Goal: Check status: Check status

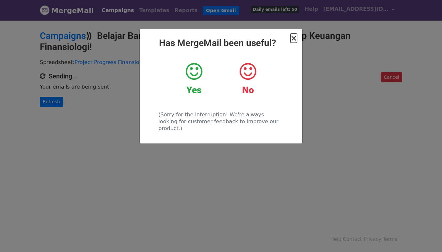
click at [294, 40] on span "×" at bounding box center [294, 38] width 7 height 9
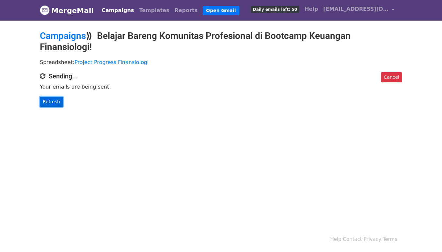
click at [46, 103] on link "Refresh" at bounding box center [51, 102] width 23 height 10
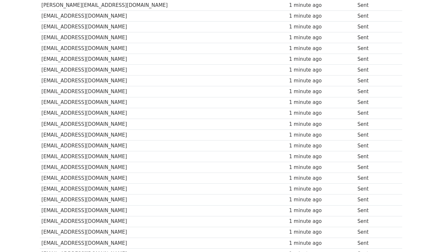
scroll to position [315, 0]
